Goal: Task Accomplishment & Management: Use online tool/utility

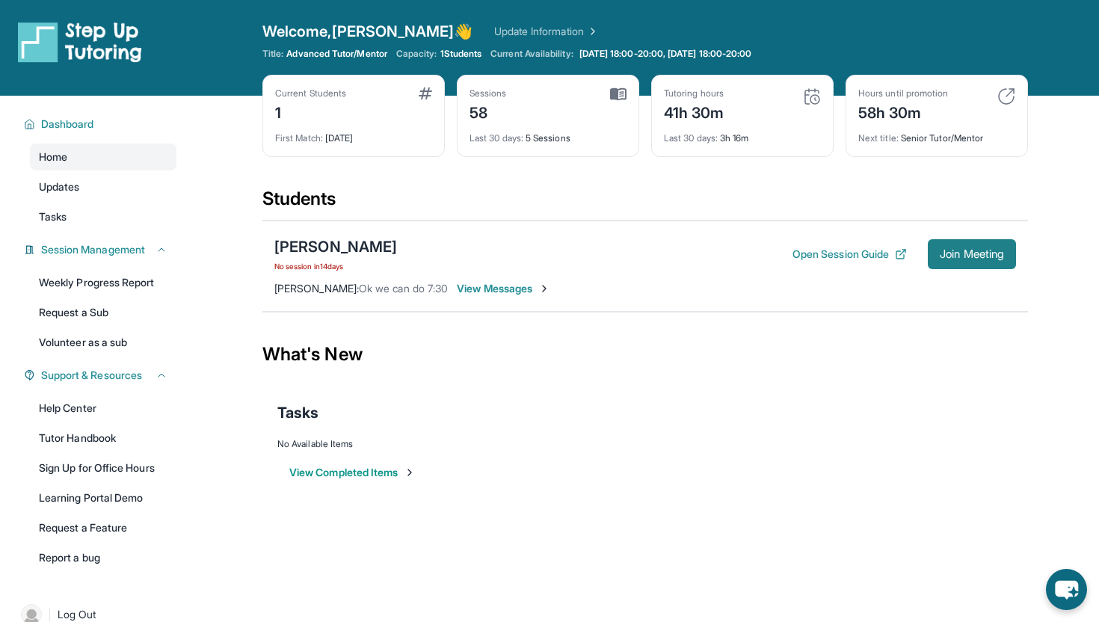
click at [950, 257] on span "Join Meeting" at bounding box center [972, 254] width 64 height 9
